Goal: Find specific page/section: Locate a particular part of the current website

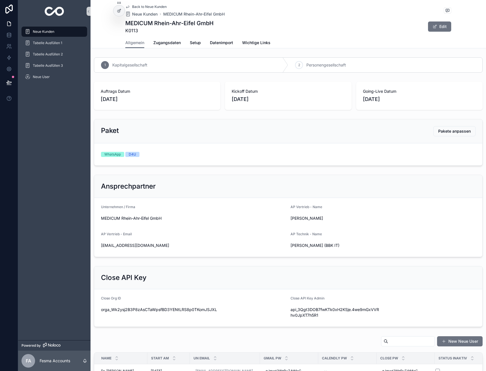
click at [133, 4] on div "Back to Neue Kunden Neue Kunden MEDICUM [PERSON_NAME]-Eifel GmbH MEDICUM [PERSO…" at bounding box center [288, 18] width 326 height 37
click at [133, 6] on span "Back to Neue Kunden" at bounding box center [149, 7] width 35 height 5
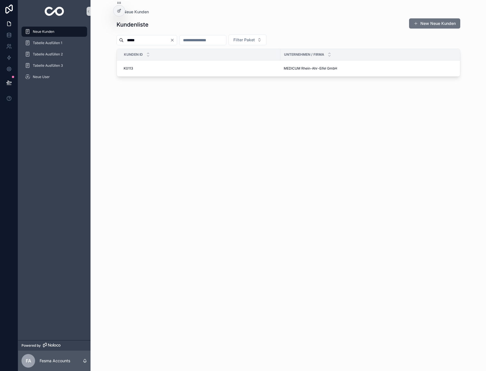
click at [170, 41] on input "*****" at bounding box center [147, 40] width 46 height 8
click at [177, 40] on button "Clear" at bounding box center [173, 40] width 7 height 5
click at [194, 38] on input "scrollable content" at bounding box center [196, 40] width 46 height 8
type input "***"
click at [284, 68] on span "Secret Creators GmbH" at bounding box center [302, 68] width 37 height 5
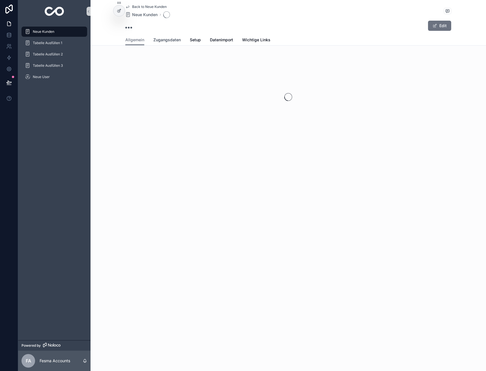
click at [165, 45] on link "Zugangsdaten" at bounding box center [166, 40] width 27 height 11
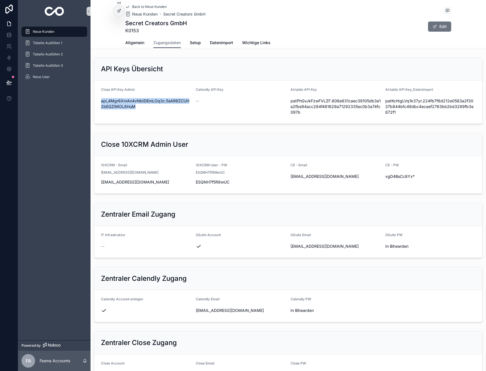
drag, startPoint x: 140, startPoint y: 106, endPoint x: 101, endPoint y: 100, distance: 39.3
click at [101, 100] on form "Close API Key Admin api_4Mgr6XmAn4vNbIDEmLOq3c.5sAR6ZCUH2bEQZIMOL8HuM Calendly …" at bounding box center [288, 102] width 388 height 43
copy span "api_4Mgr6XmAn4vNbIDEmLOq3c.5sAR6ZCUH2bEQZIMOL8HuM"
